Goal: Task Accomplishment & Management: Manage account settings

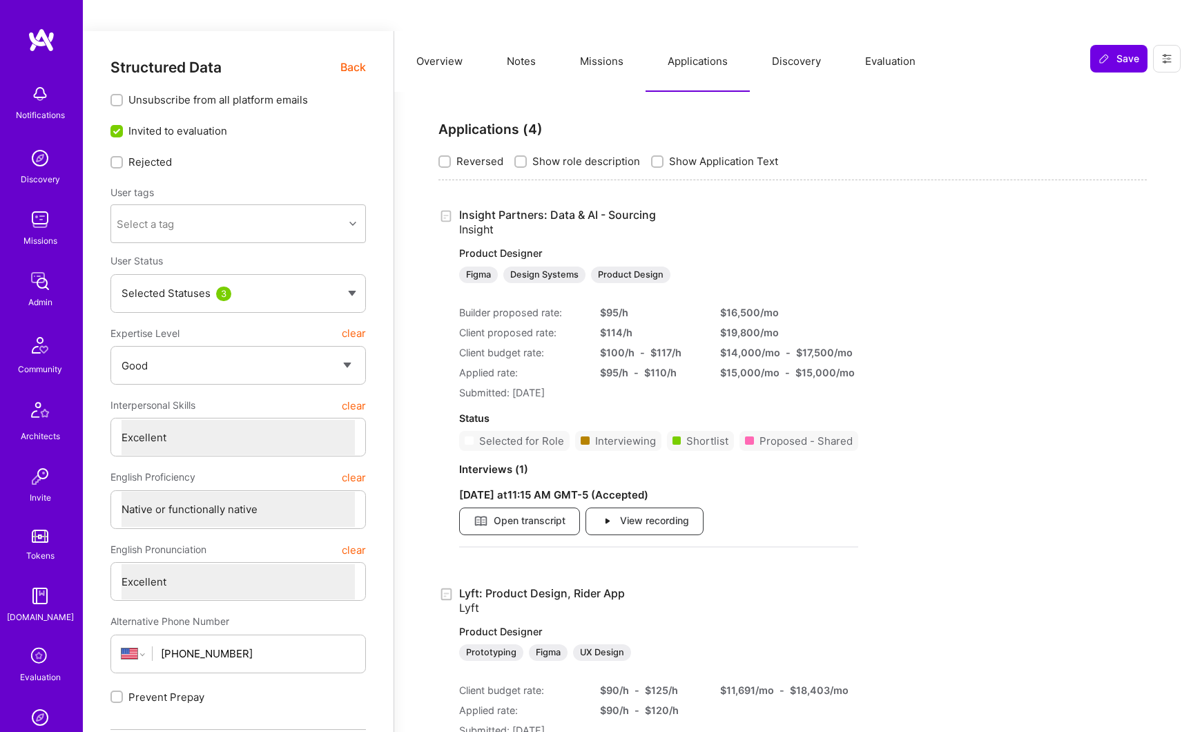
select select "4"
select select "7"
select select "US"
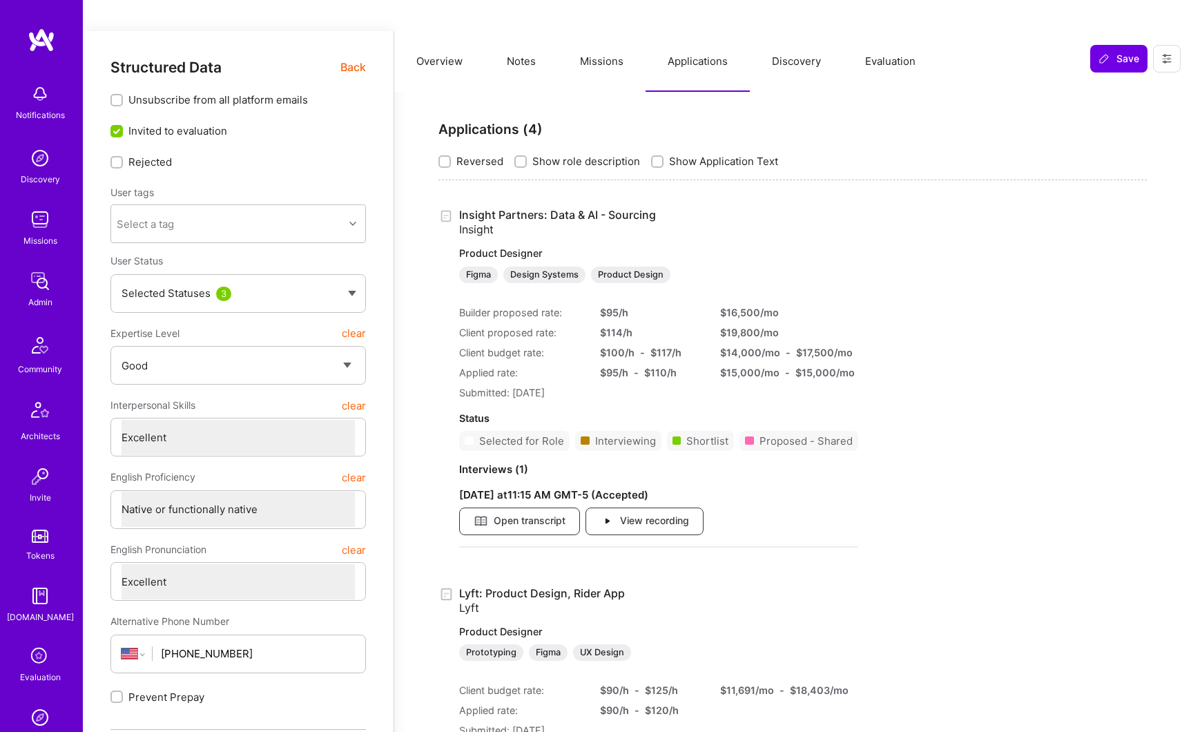
select select "Not Available"
select select "1 Month"
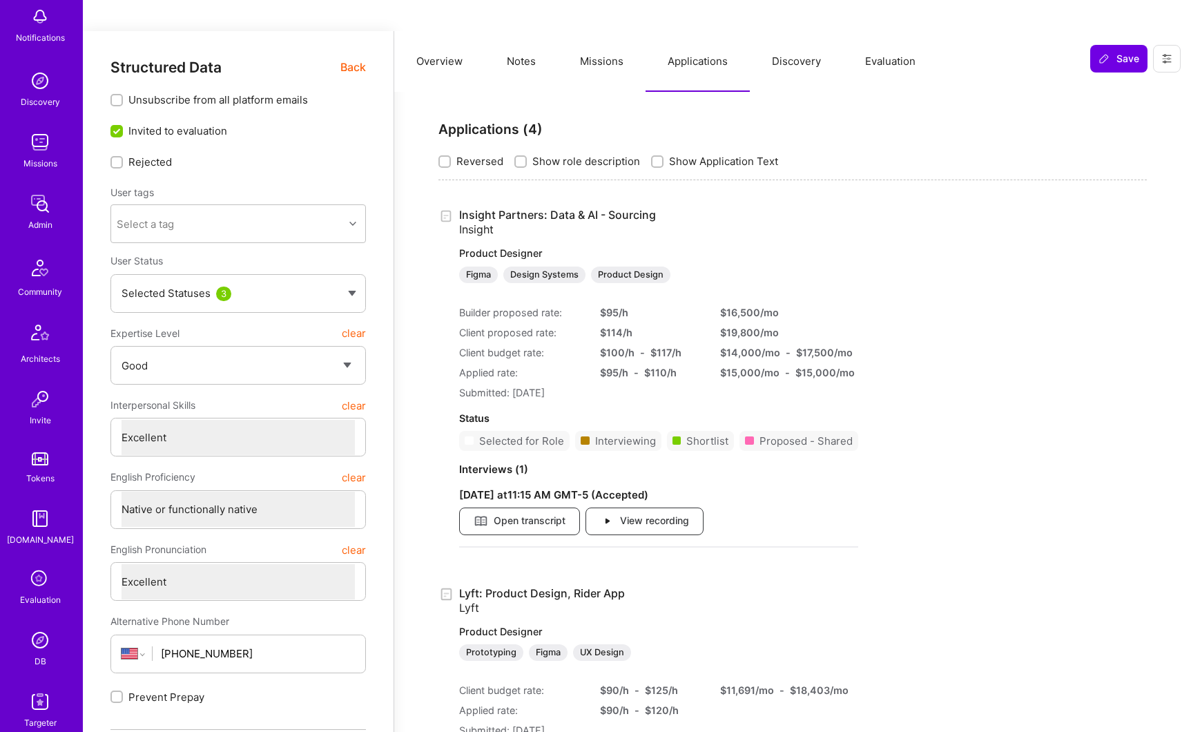
scroll to position [148, 0]
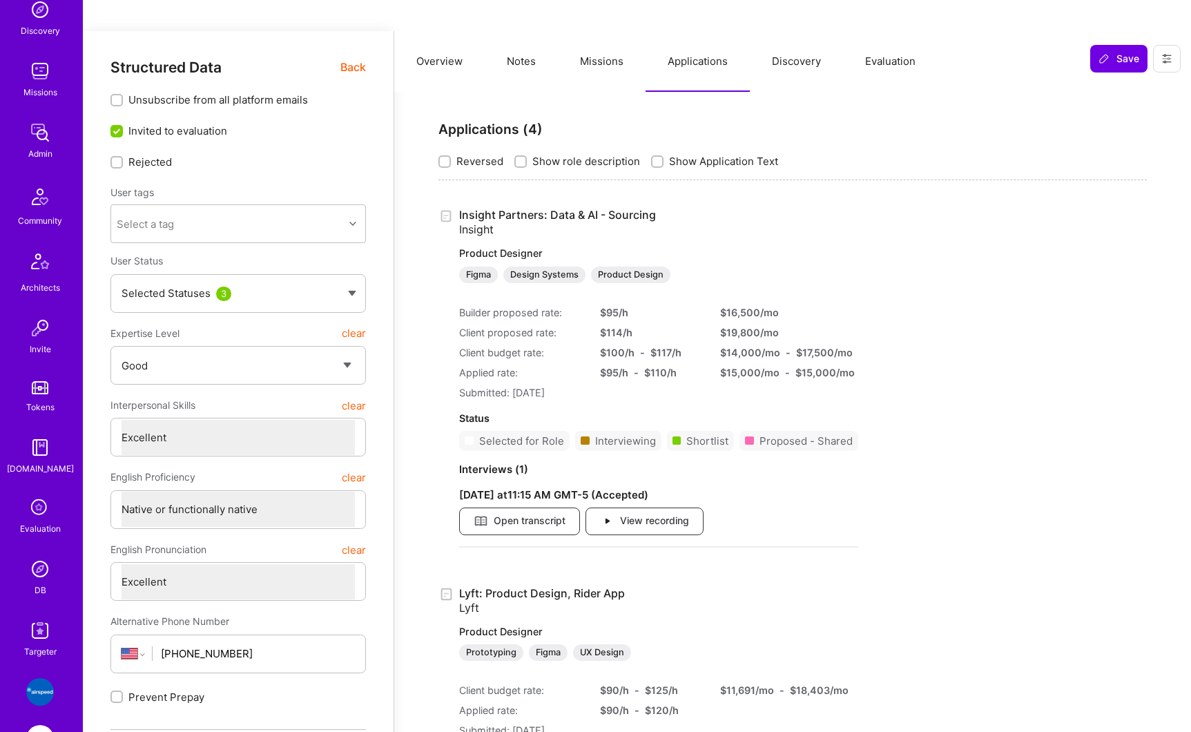
click at [39, 576] on img at bounding box center [40, 569] width 28 height 28
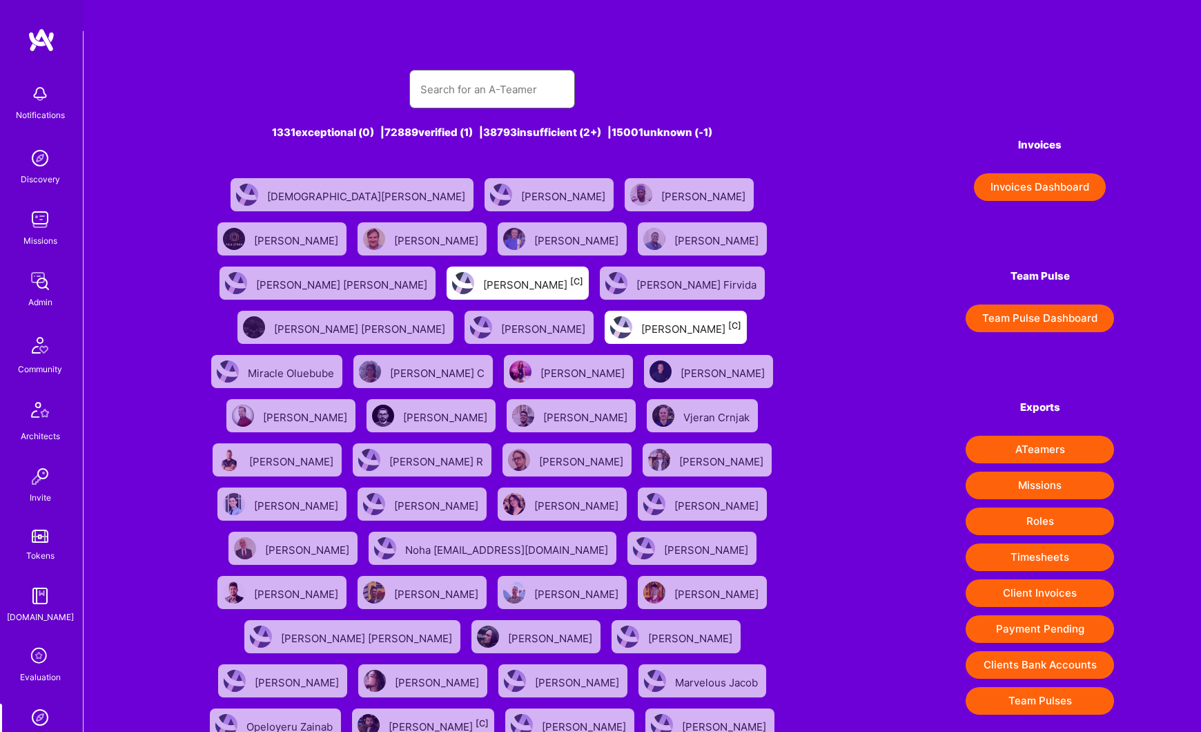
click at [453, 72] on input "text" at bounding box center [492, 89] width 144 height 35
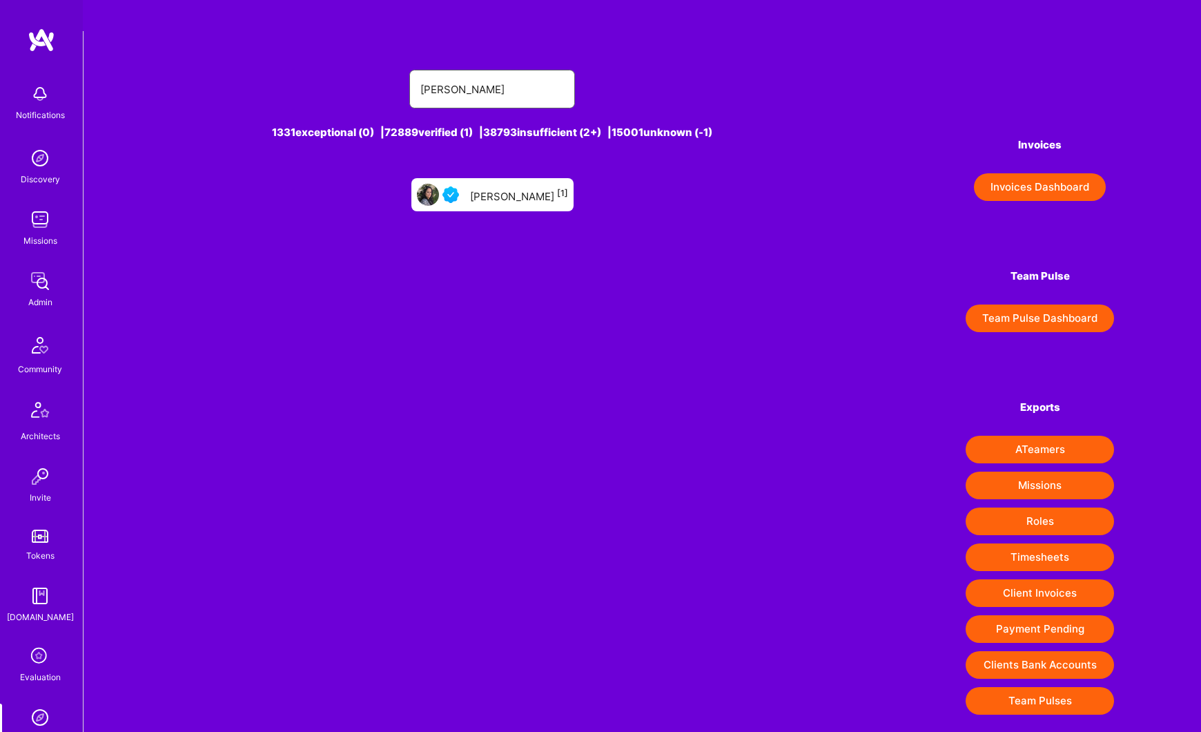
type input "[PERSON_NAME]"
click at [496, 186] on div "[PERSON_NAME] [1]" at bounding box center [519, 195] width 98 height 18
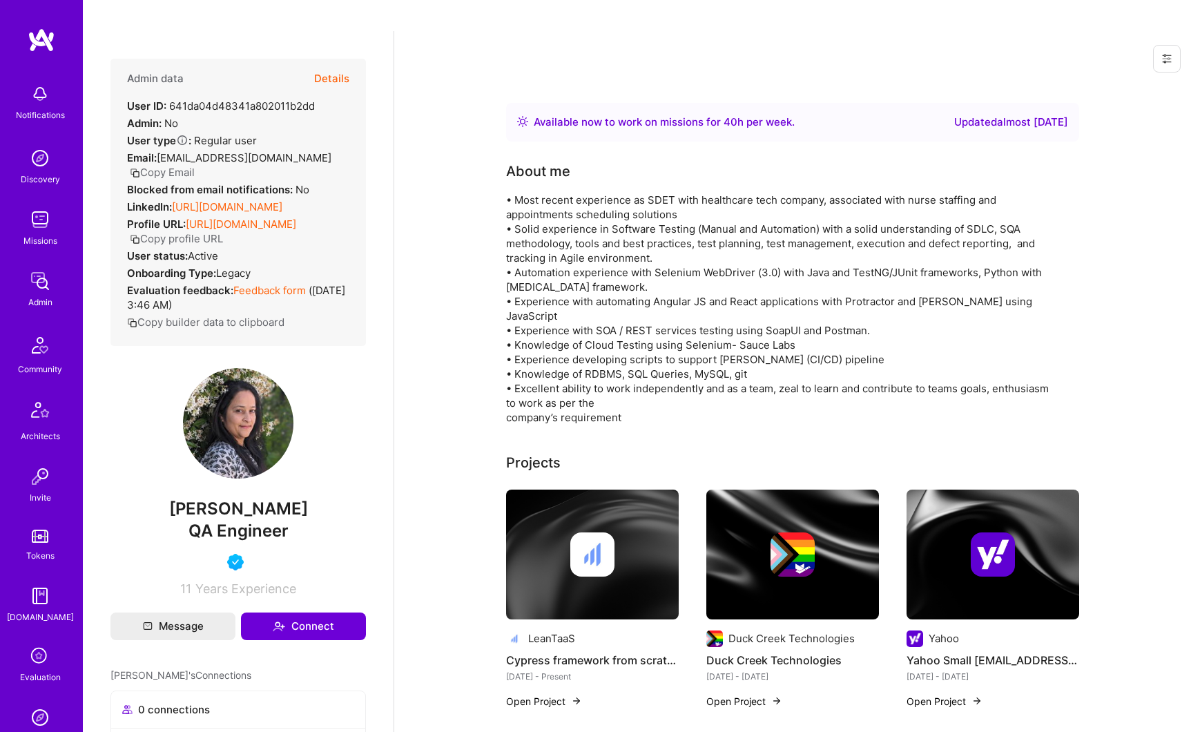
click at [336, 59] on button "Details" at bounding box center [331, 79] width 35 height 40
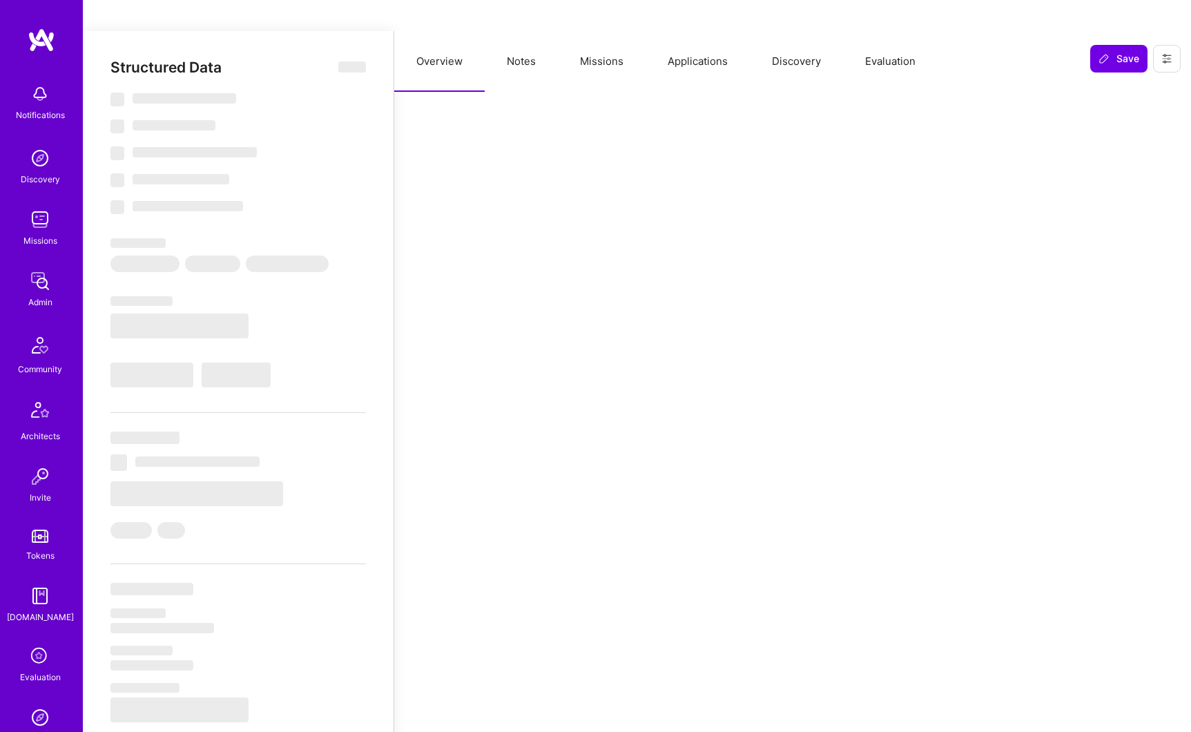
type textarea "x"
select select "Right Now"
select select "4"
select select "7"
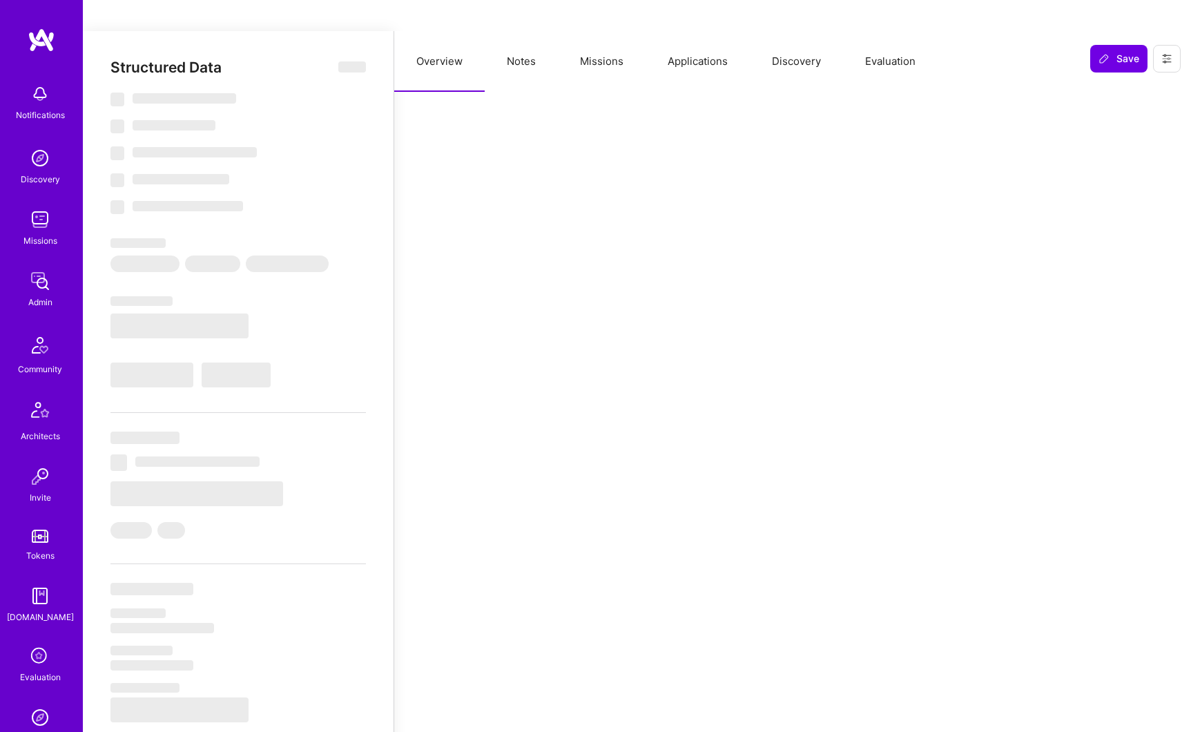
select select "7"
select select "US"
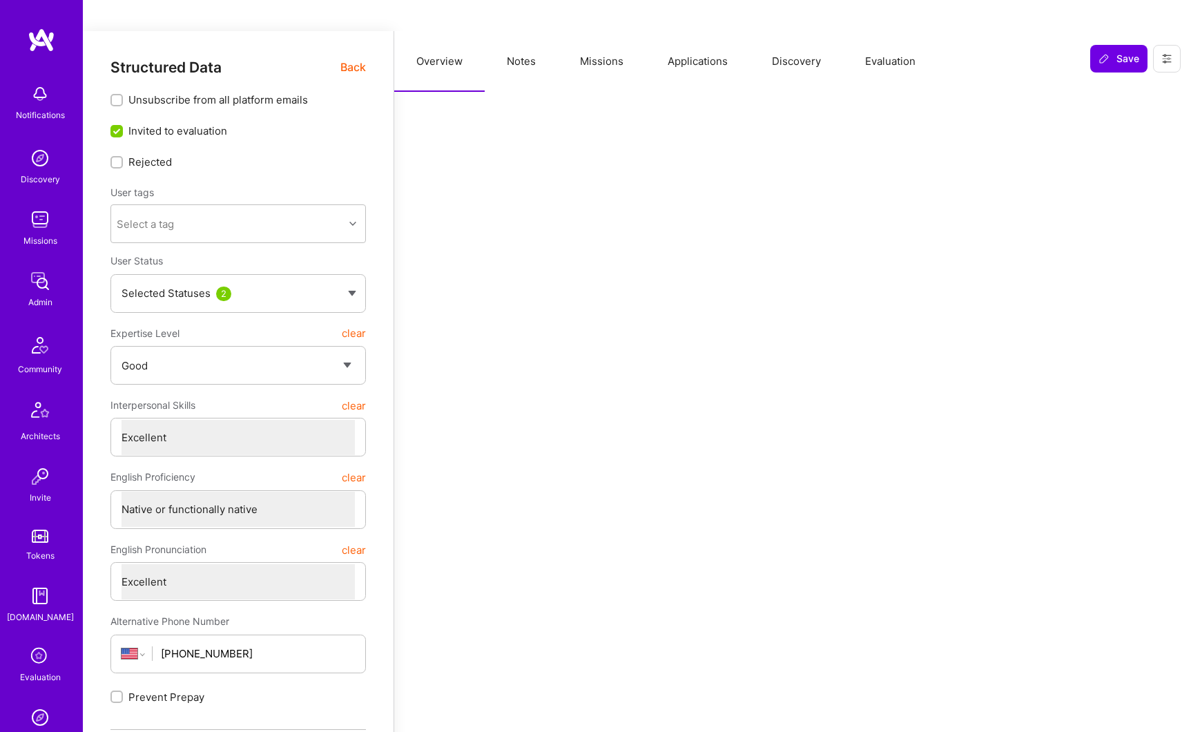
click at [710, 34] on button "Applications" at bounding box center [697, 61] width 104 height 61
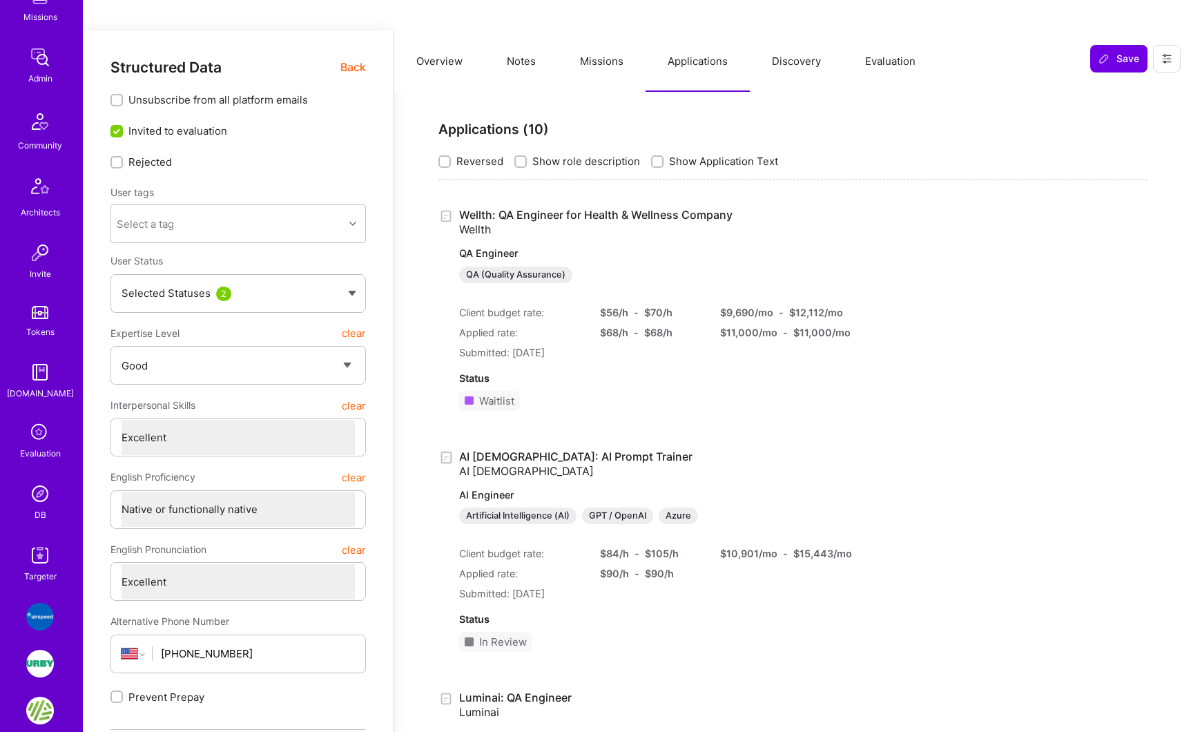
scroll to position [295, 0]
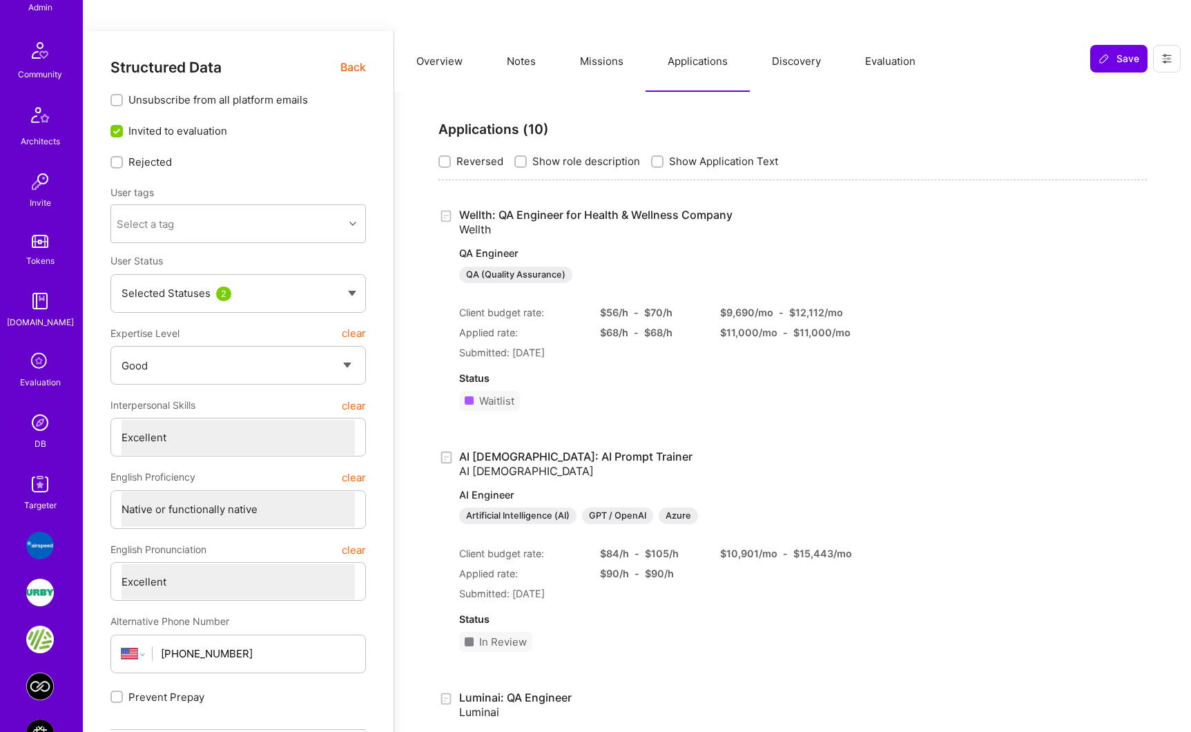
click at [32, 431] on img at bounding box center [40, 423] width 28 height 28
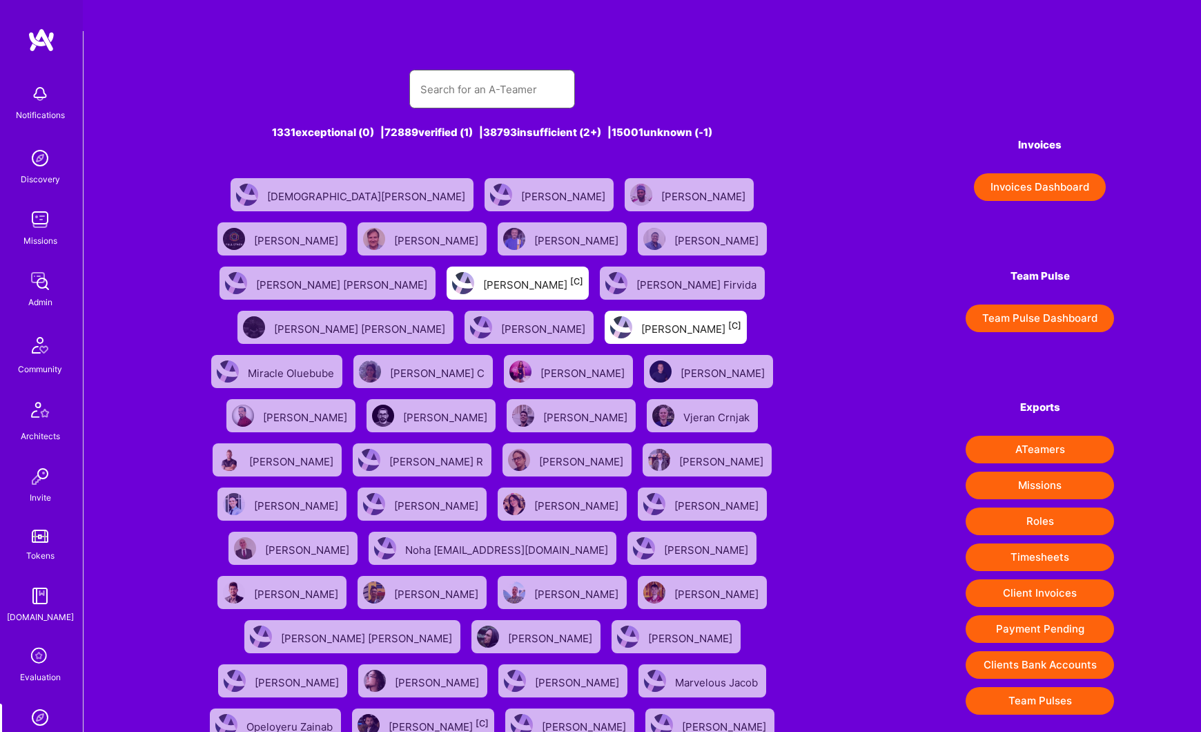
click at [480, 72] on input "text" at bounding box center [492, 89] width 144 height 35
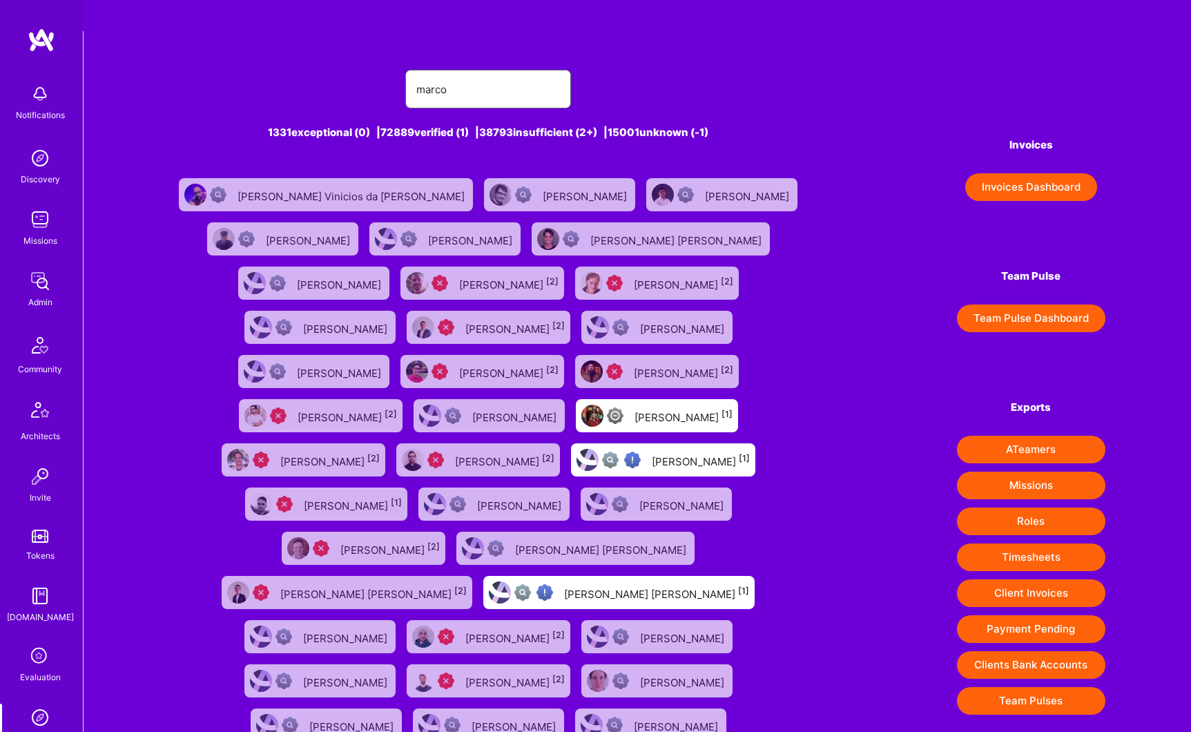
click at [512, 72] on input "marco" at bounding box center [488, 89] width 144 height 35
type input "a"
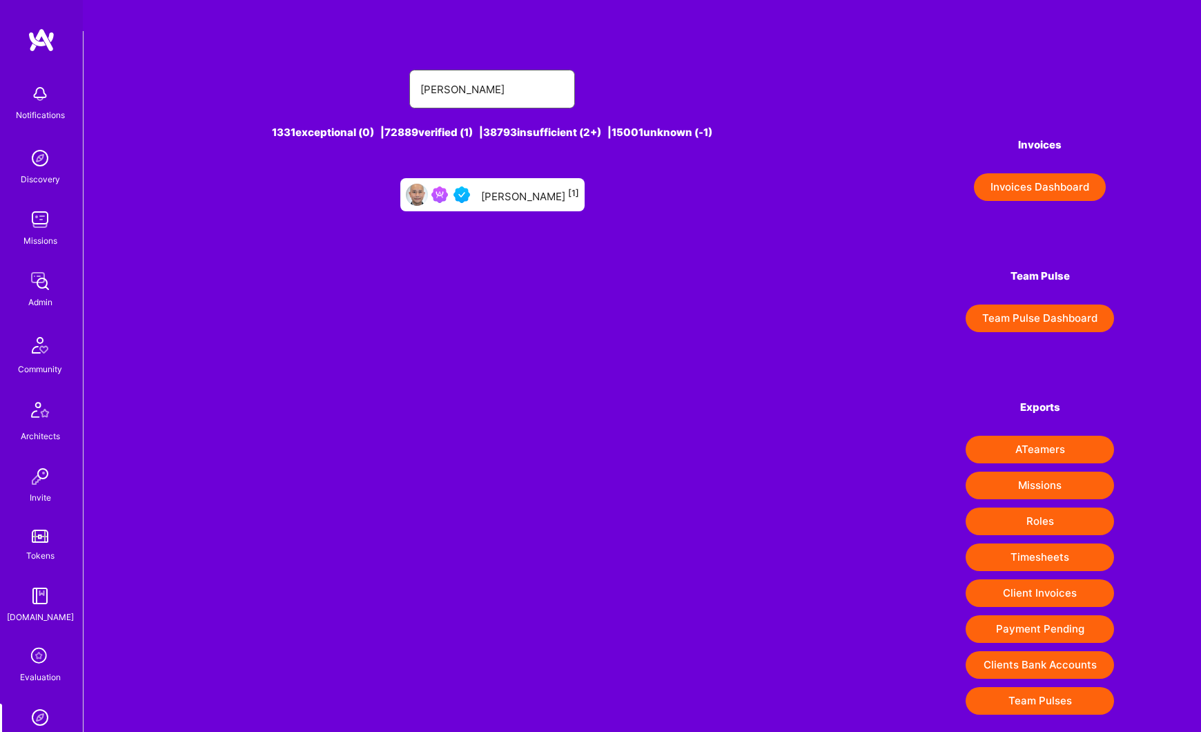
type input "[PERSON_NAME]"
click at [516, 186] on div "[PERSON_NAME] [1]" at bounding box center [530, 195] width 98 height 18
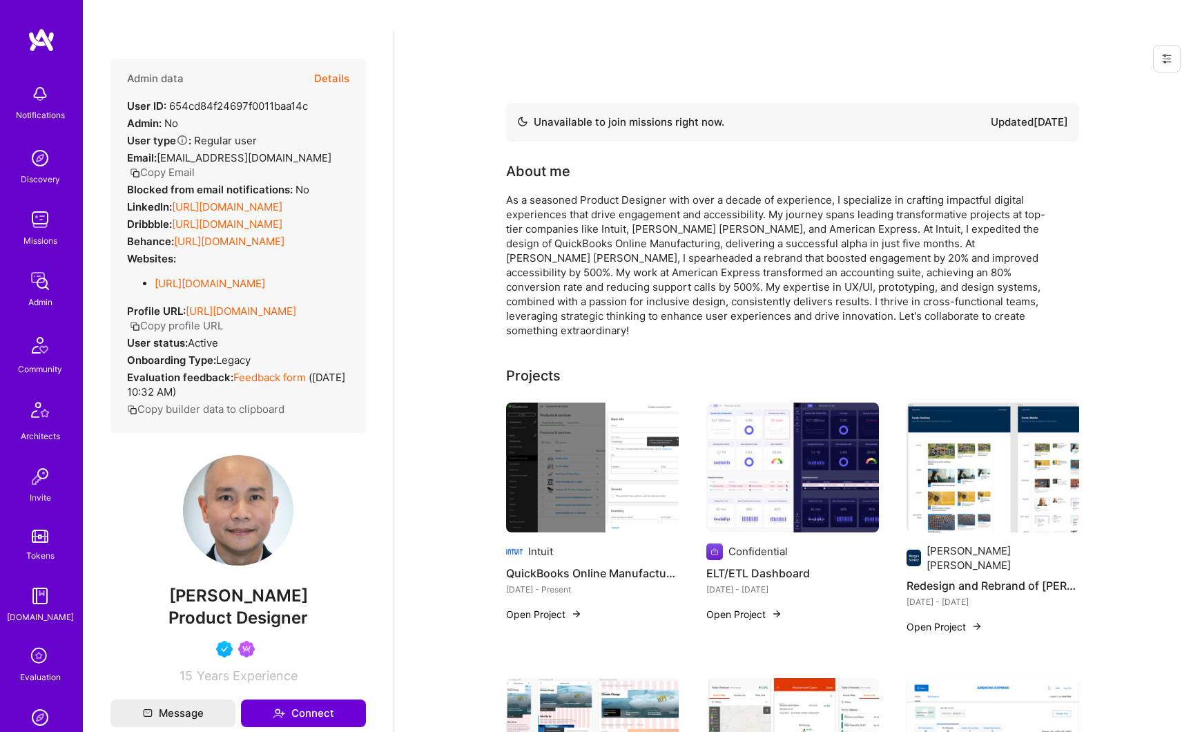
click at [330, 59] on button "Details" at bounding box center [331, 79] width 35 height 40
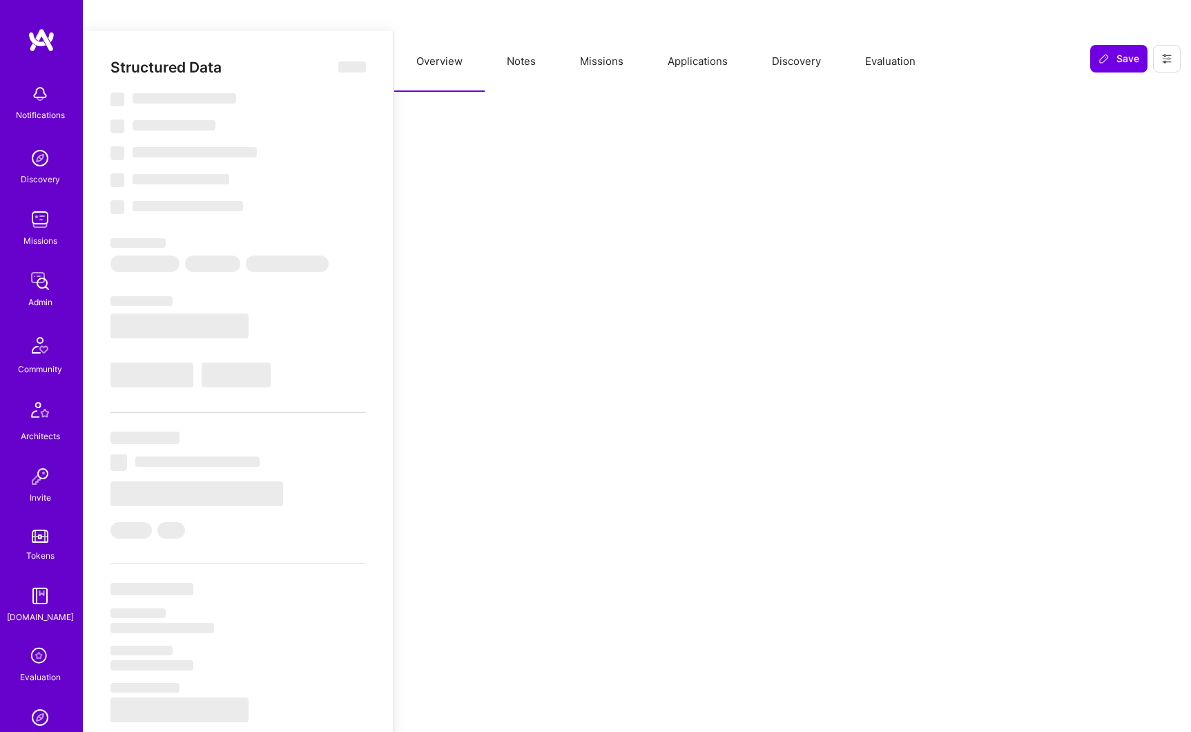
type textarea "x"
select select "Not Available"
select select "1 Month"
select select "4"
select select "7"
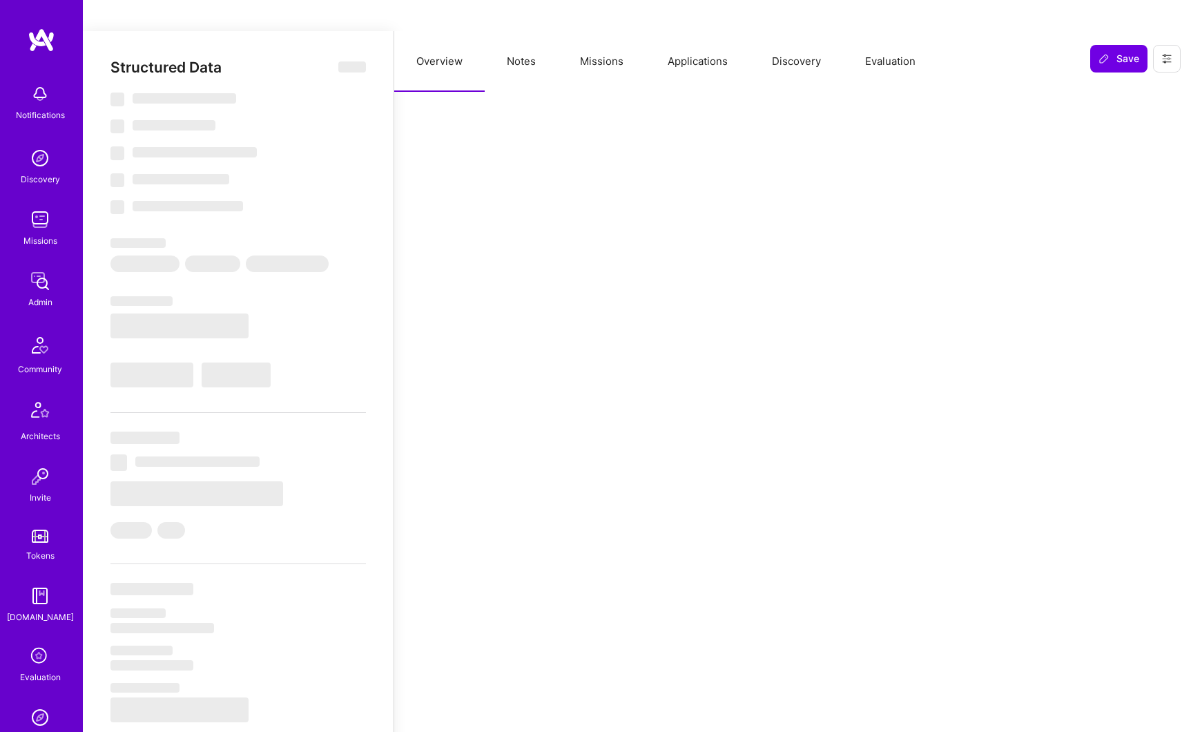
select select "7"
select select "US"
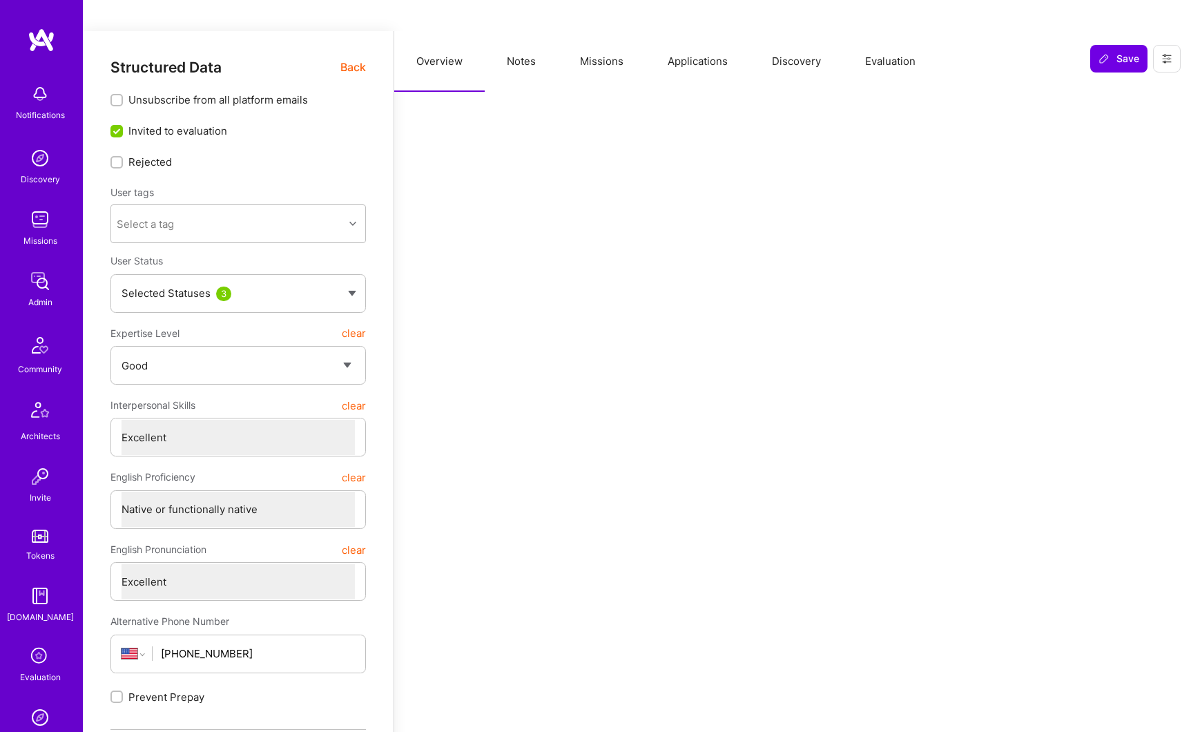
click at [605, 31] on button "Missions" at bounding box center [602, 61] width 88 height 61
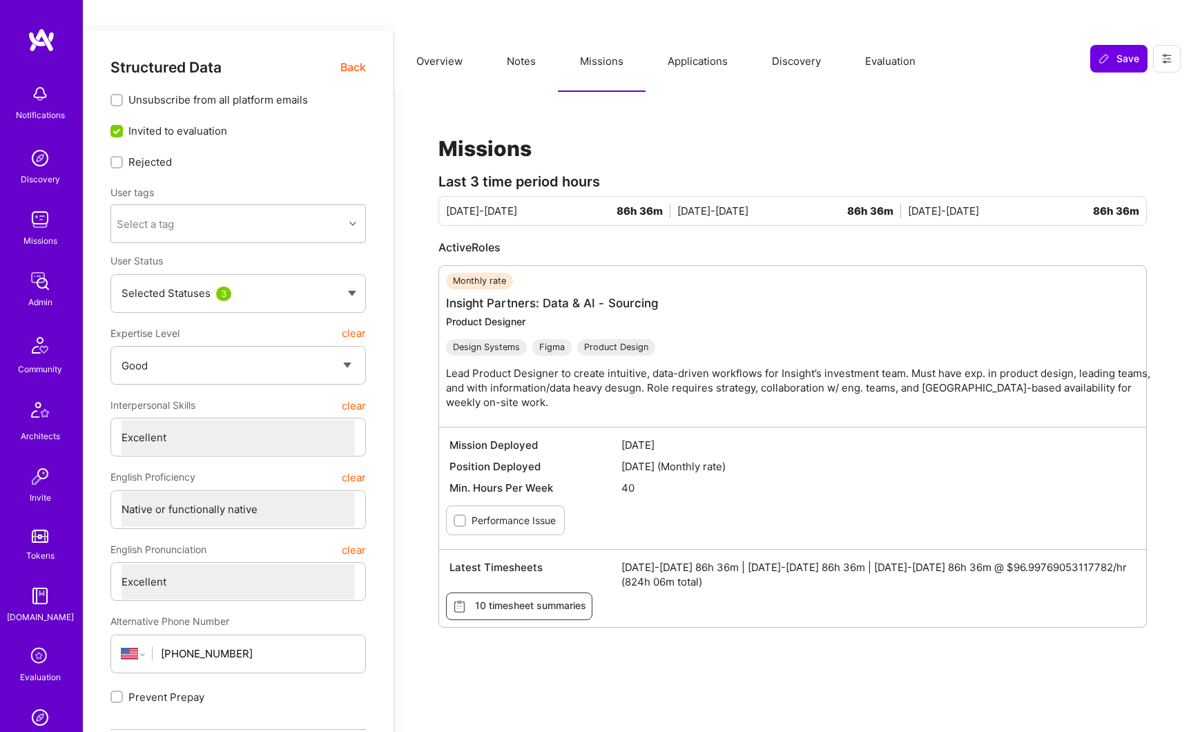
click at [708, 35] on button "Applications" at bounding box center [697, 61] width 104 height 61
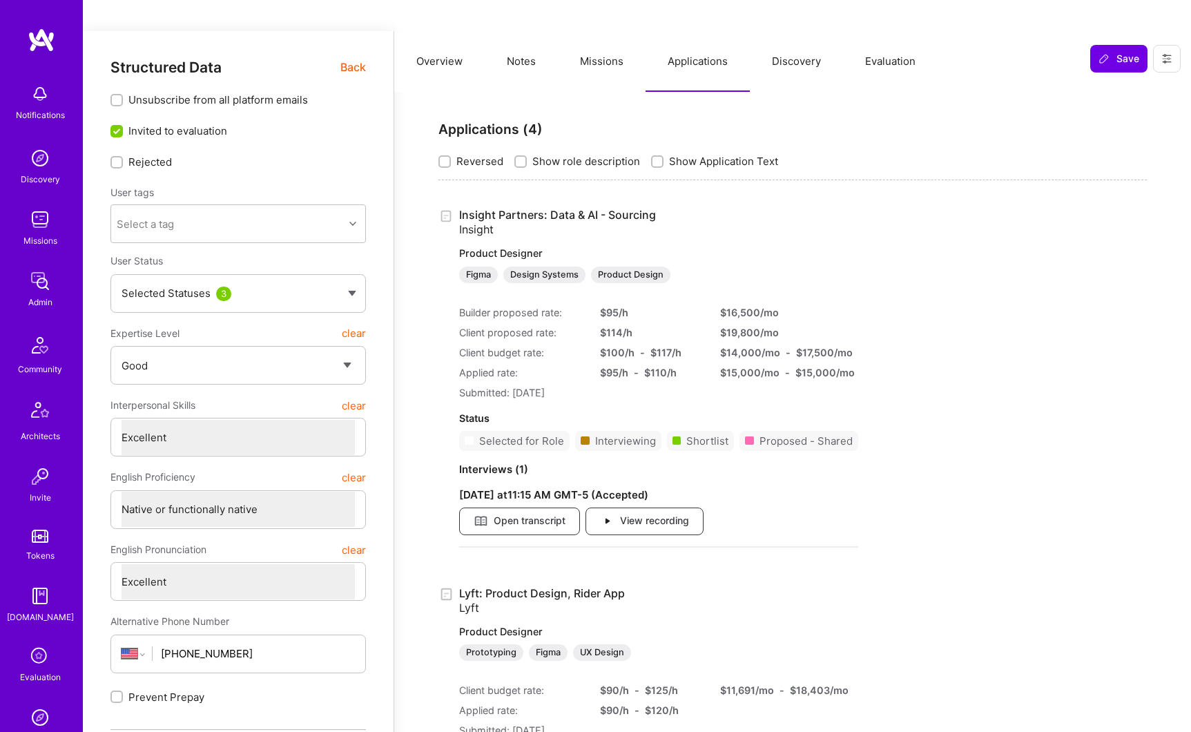
click at [609, 208] on link "Insight Partners: Data & AI - Sourcing Insight Product Designer Figma Design Sy…" at bounding box center [658, 245] width 399 height 75
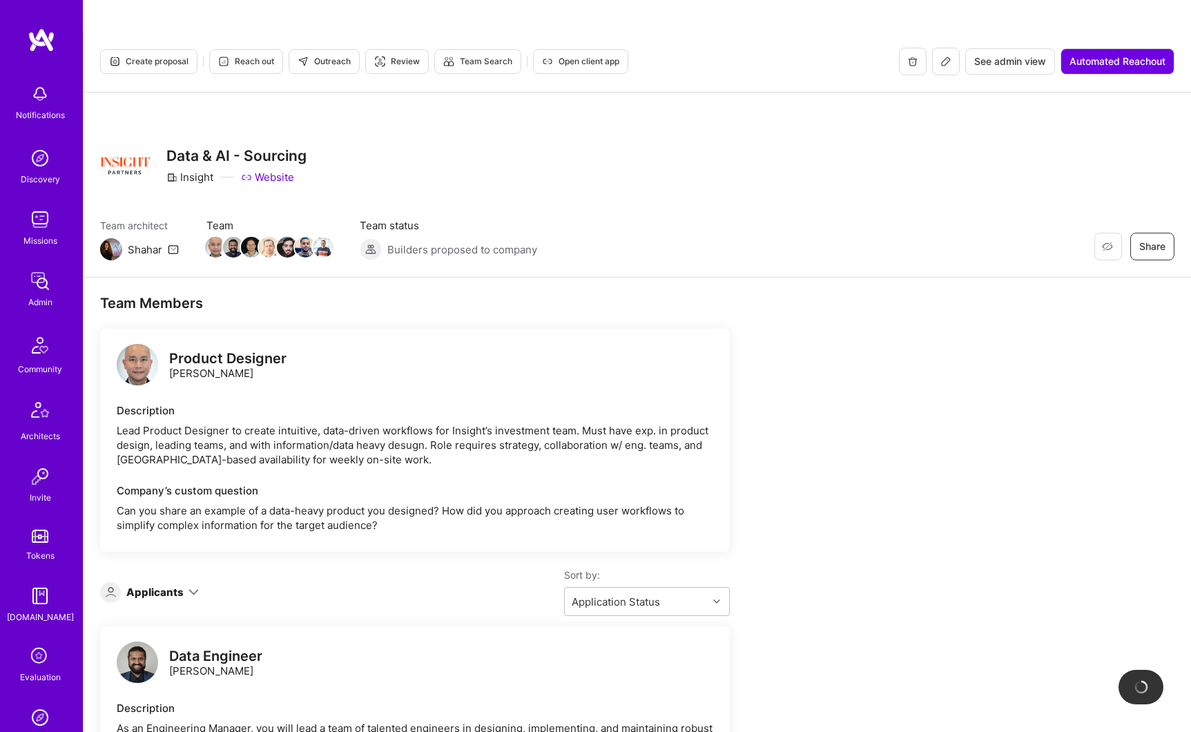
click at [949, 48] on button at bounding box center [946, 62] width 28 height 28
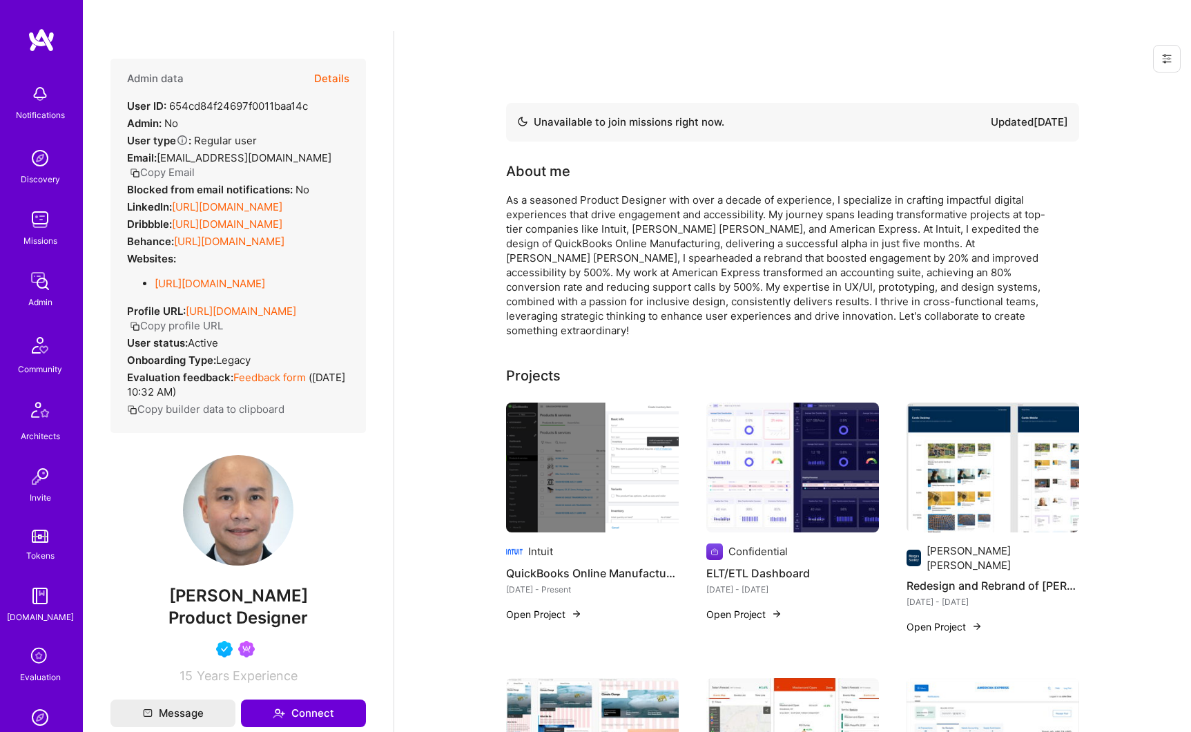
click at [314, 59] on button "Details" at bounding box center [331, 79] width 35 height 40
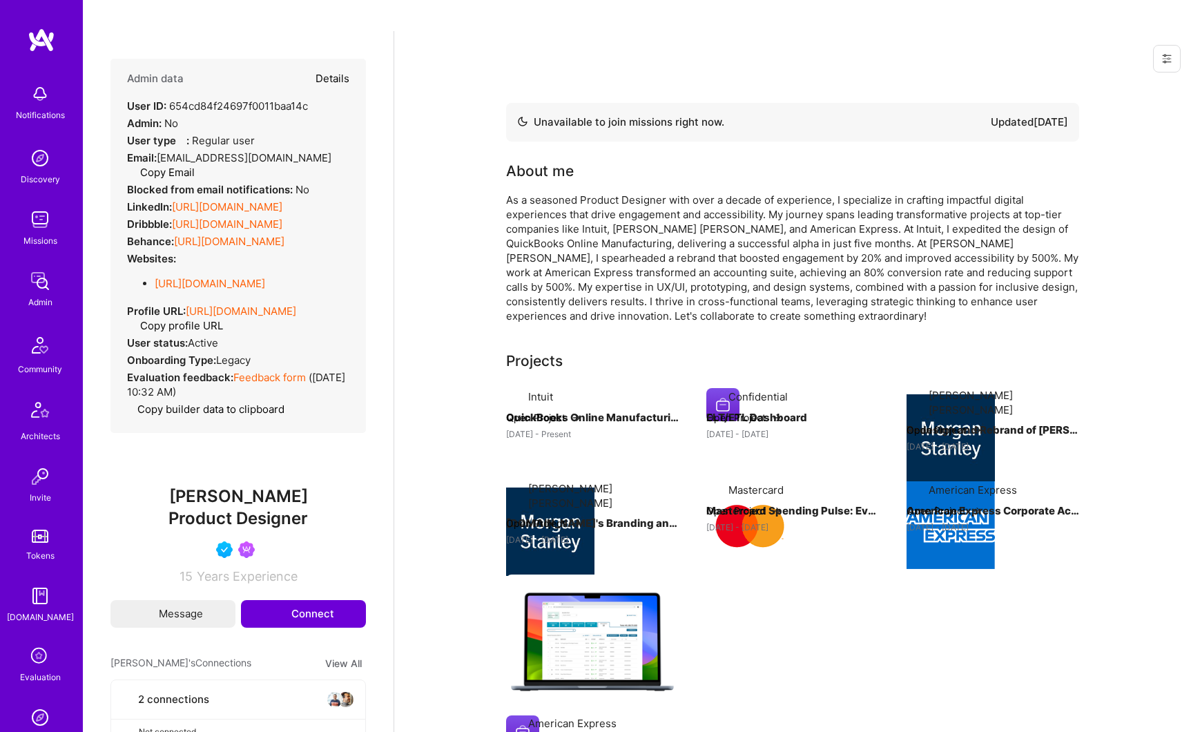
select select "4"
select select "7"
select select "US"
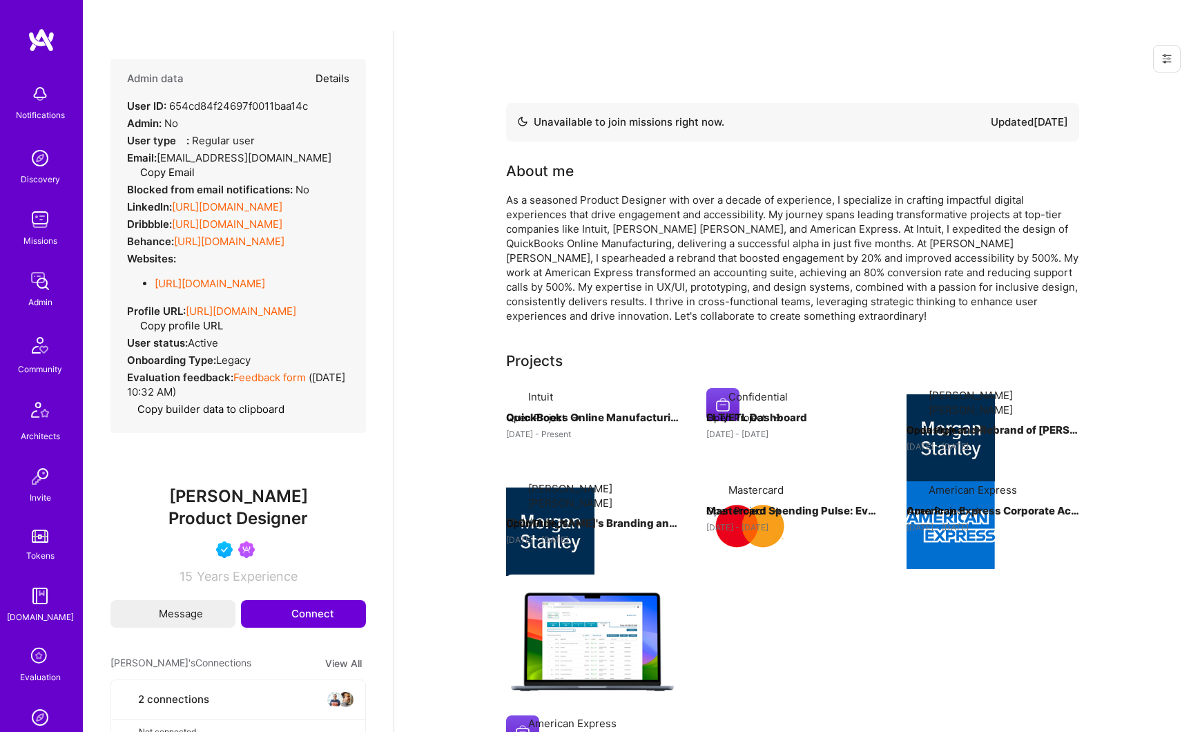
select select "Not Available"
select select "1 Month"
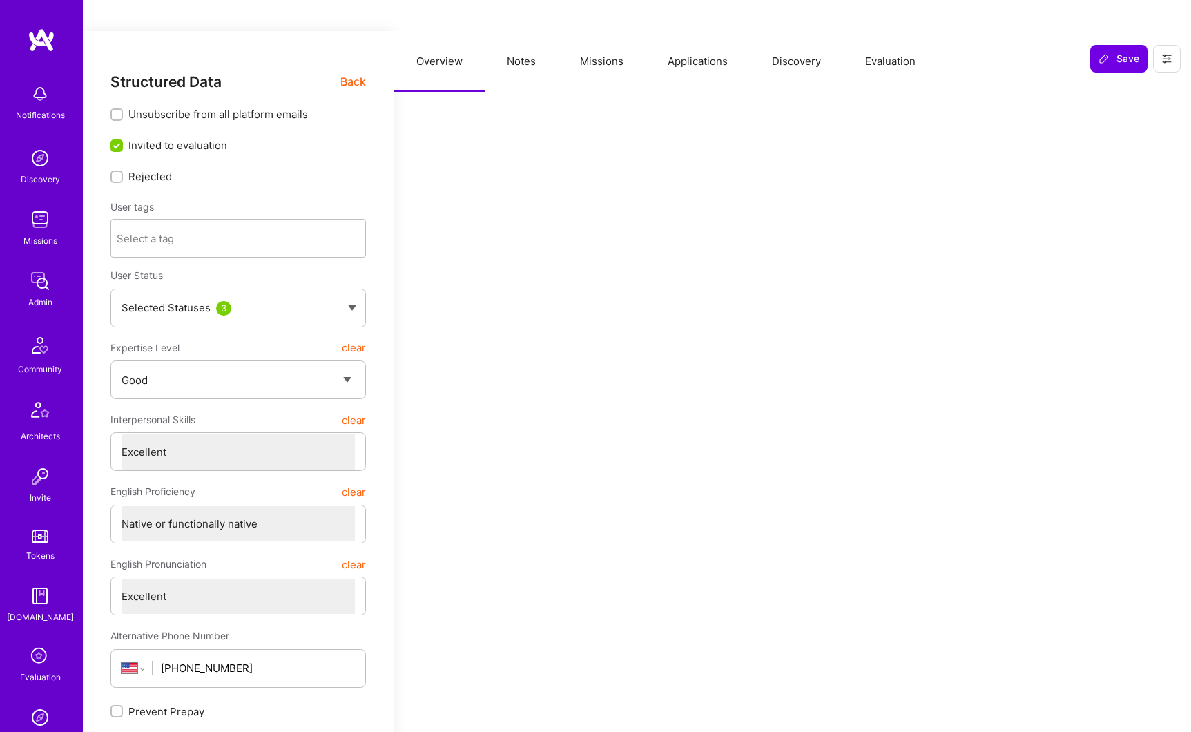
type textarea "x"
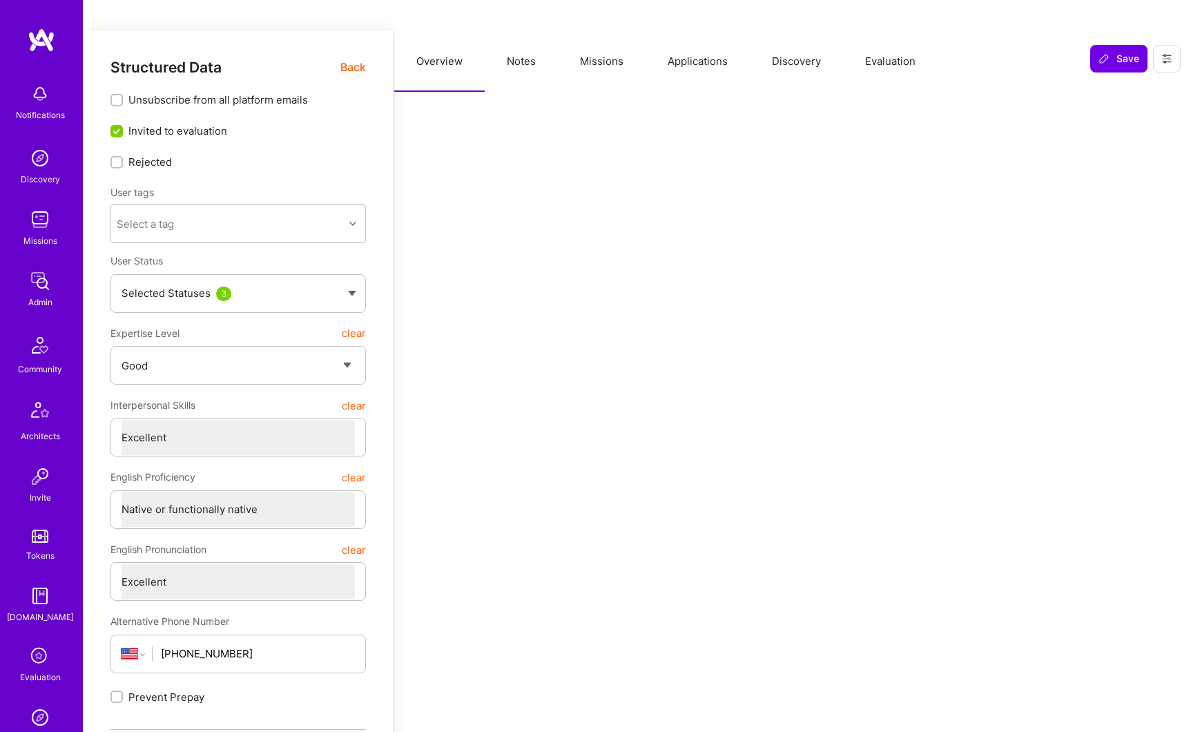
click at [692, 31] on button "Applications" at bounding box center [697, 61] width 104 height 61
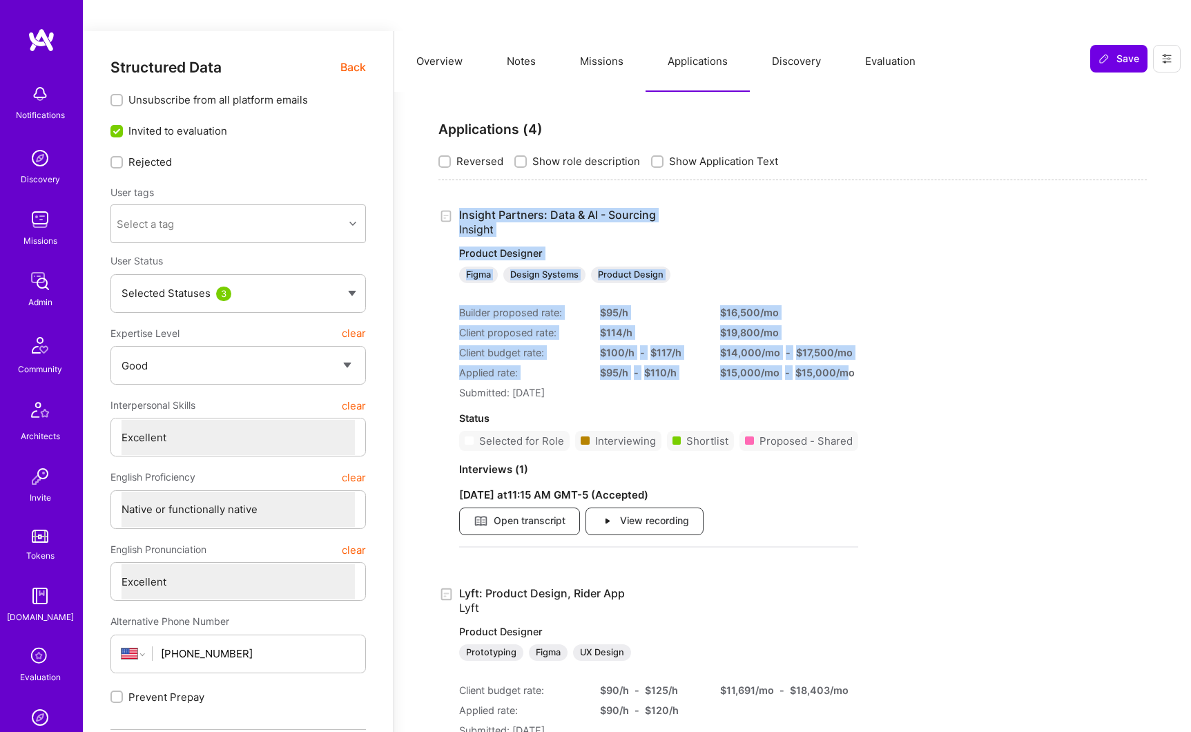
drag, startPoint x: 472, startPoint y: 180, endPoint x: 845, endPoint y: 340, distance: 405.5
click at [845, 340] on div "Applications ( 4 ) Reversed Show role description Show Application Text Insight…" at bounding box center [793, 707] width 764 height 1198
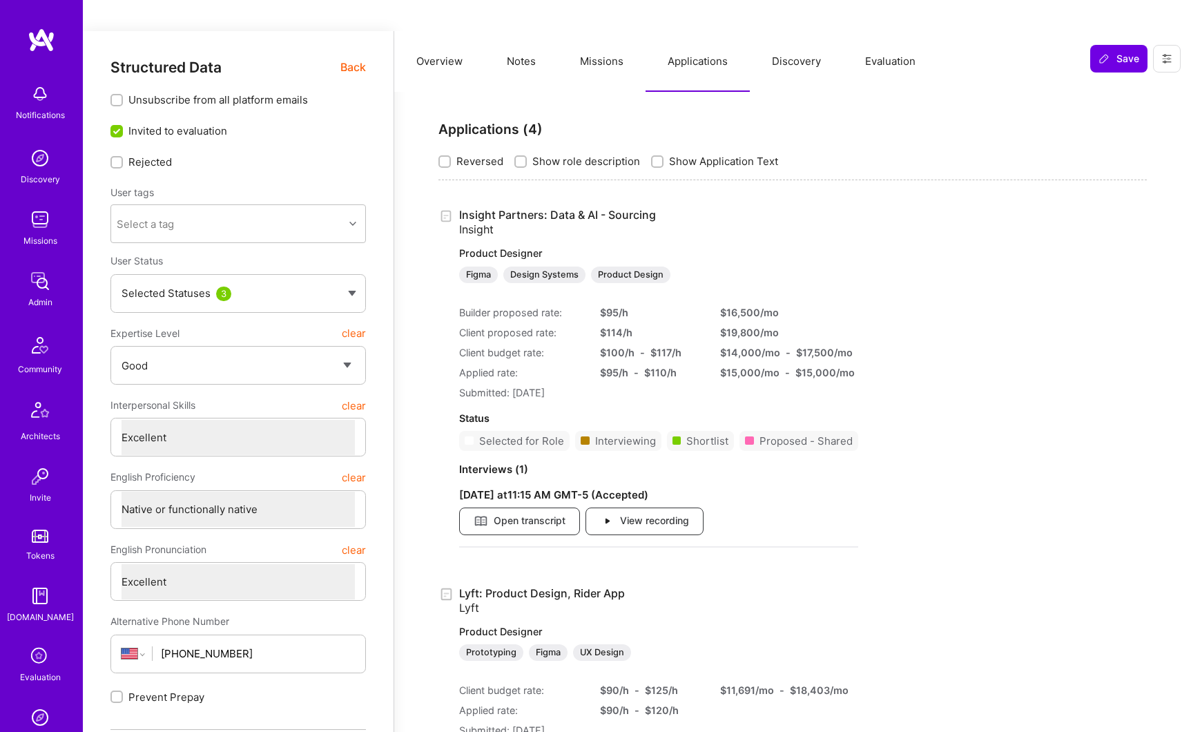
click at [867, 343] on div "Insight Partners: Data & AI - Sourcing Insight Product Designer Figma Design Sy…" at bounding box center [792, 383] width 708 height 351
click at [743, 365] on div "$ 15,000 /mo" at bounding box center [749, 372] width 59 height 14
drag, startPoint x: 743, startPoint y: 342, endPoint x: 830, endPoint y: 344, distance: 87.0
click at [824, 365] on div "$ 15,000 /mo - $ 15,000 /mo" at bounding box center [772, 372] width 104 height 14
